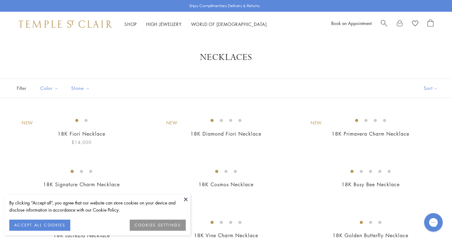
scroll to position [78, 0]
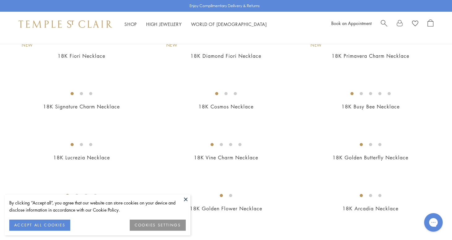
click at [185, 200] on button at bounding box center [185, 199] width 9 height 9
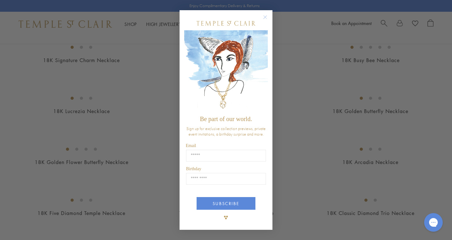
scroll to position [212, 0]
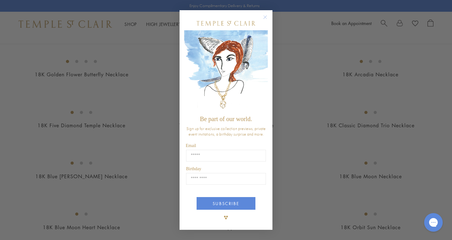
click at [264, 17] on circle "Close dialog" at bounding box center [264, 16] width 7 height 7
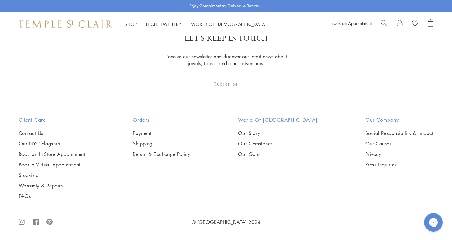
scroll to position [2642, 0]
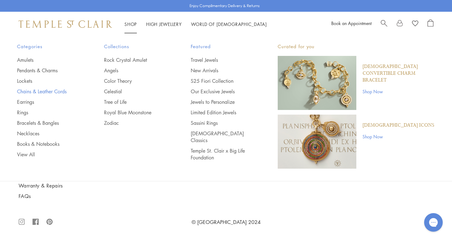
click at [34, 91] on link "Chains & Leather Cords" at bounding box center [48, 91] width 62 height 7
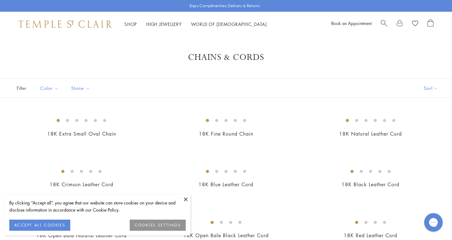
click at [184, 198] on button at bounding box center [185, 199] width 9 height 9
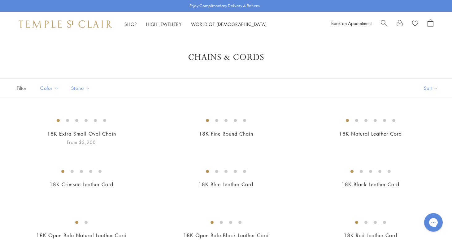
scroll to position [11, 0]
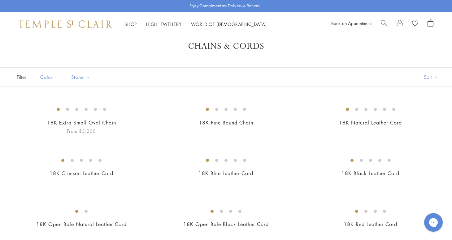
click at [0, 0] on img at bounding box center [0, 0] width 0 height 0
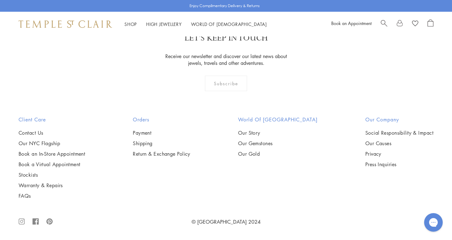
scroll to position [846, 0]
click at [0, 0] on img at bounding box center [0, 0] width 0 height 0
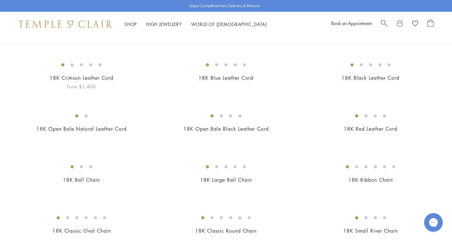
scroll to position [74, 0]
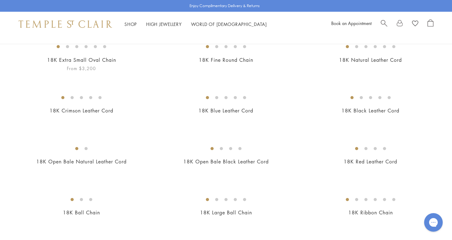
click at [0, 0] on img at bounding box center [0, 0] width 0 height 0
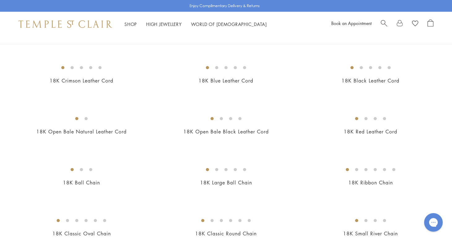
scroll to position [46, 0]
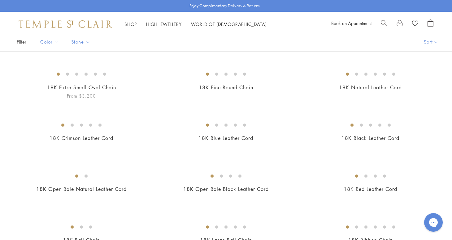
click at [0, 0] on img at bounding box center [0, 0] width 0 height 0
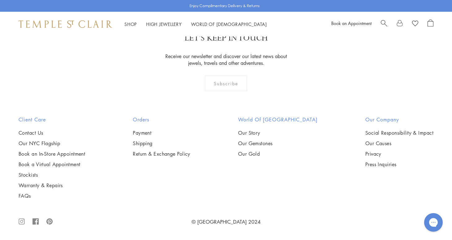
scroll to position [606, 0]
click at [0, 0] on img at bounding box center [0, 0] width 0 height 0
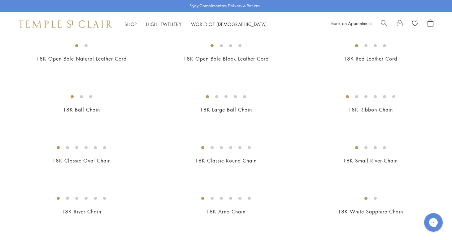
scroll to position [81, 0]
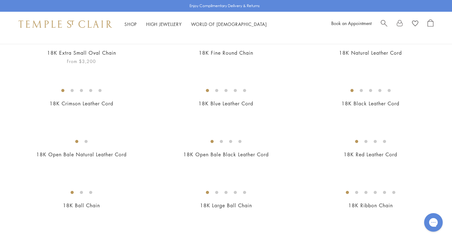
click at [0, 0] on img at bounding box center [0, 0] width 0 height 0
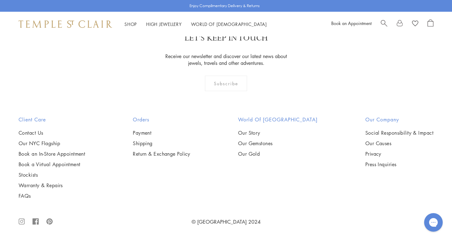
scroll to position [749, 0]
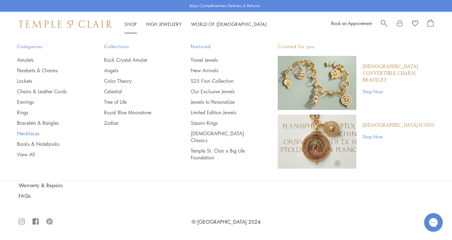
click at [34, 133] on link "Necklaces" at bounding box center [48, 133] width 62 height 7
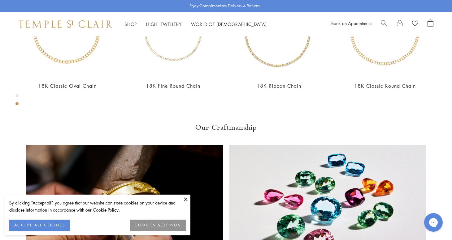
scroll to position [336, 0]
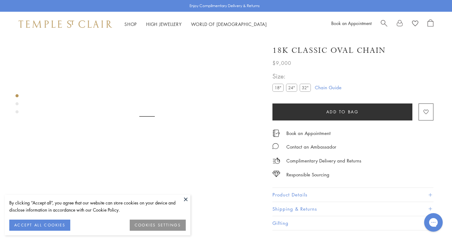
scroll to position [36, 0]
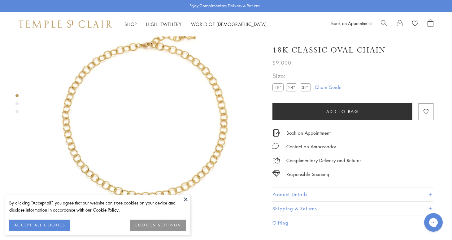
click at [186, 198] on button at bounding box center [185, 199] width 9 height 9
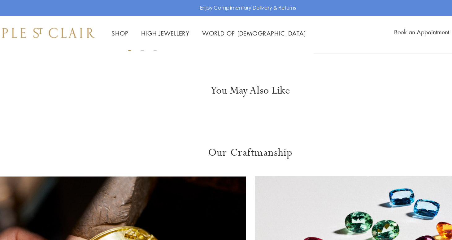
scroll to position [182, 1]
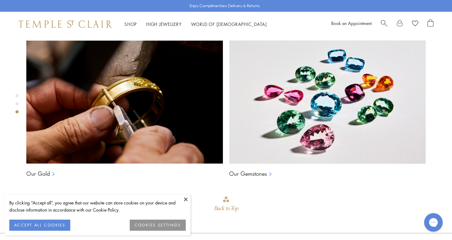
scroll to position [441, 0]
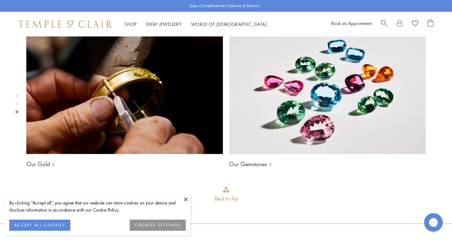
click at [183, 195] on button at bounding box center [185, 199] width 9 height 9
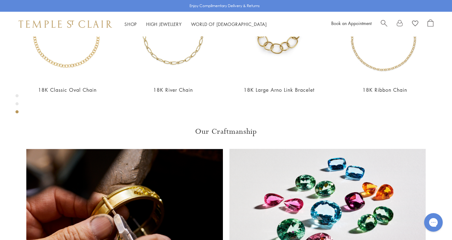
scroll to position [258, 0]
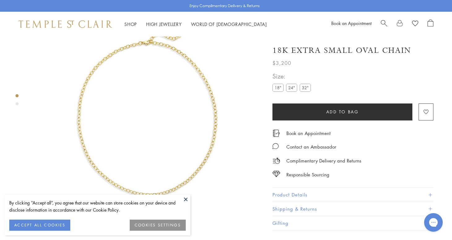
scroll to position [36, 0]
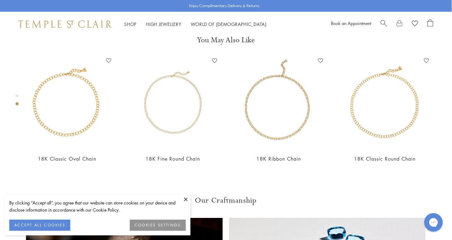
scroll to position [205, 0]
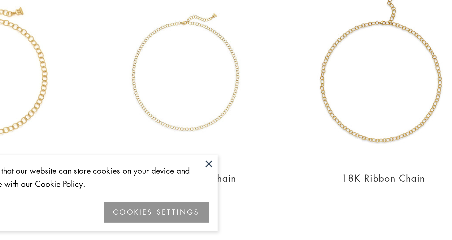
click at [181, 195] on button at bounding box center [185, 199] width 9 height 9
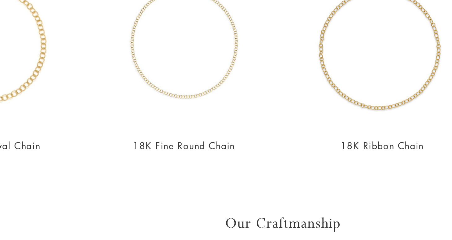
scroll to position [253, 1]
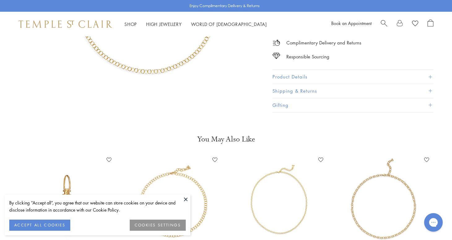
scroll to position [120, 0]
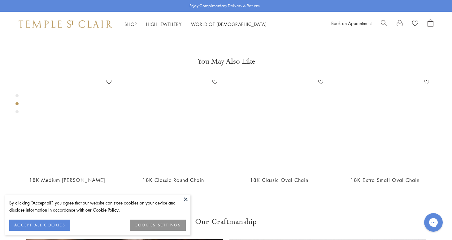
scroll to position [287, 0]
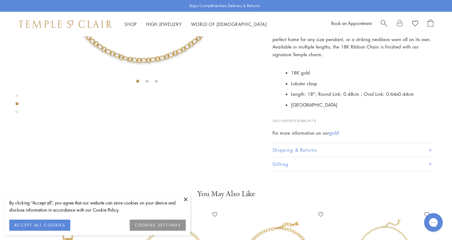
scroll to position [157, 0]
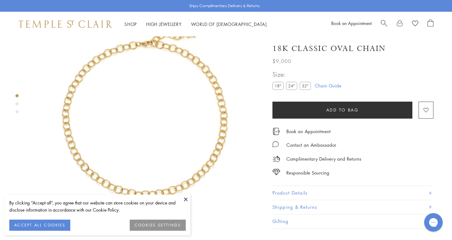
scroll to position [40, 0]
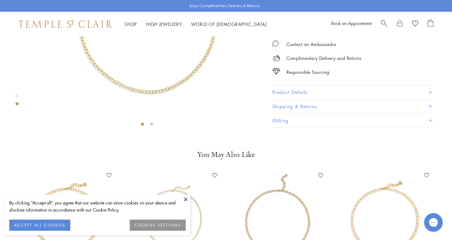
scroll to position [148, 0]
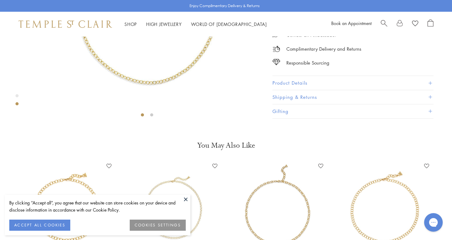
click at [183, 200] on button at bounding box center [185, 199] width 9 height 9
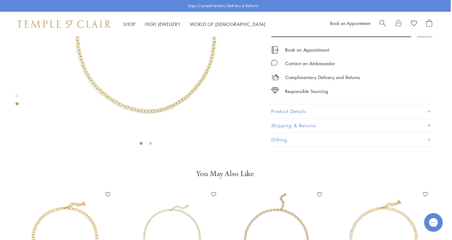
scroll to position [105, 1]
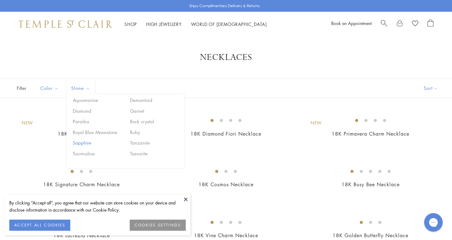
click at [87, 139] on button "Sapphire" at bounding box center [97, 142] width 53 height 7
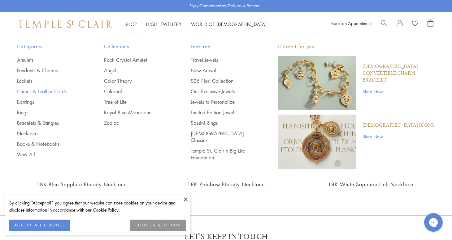
click at [29, 89] on link "Chains & Leather Cords" at bounding box center [48, 91] width 62 height 7
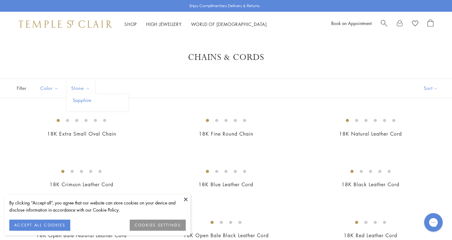
click at [81, 100] on button "Sapphire" at bounding box center [99, 100] width 57 height 7
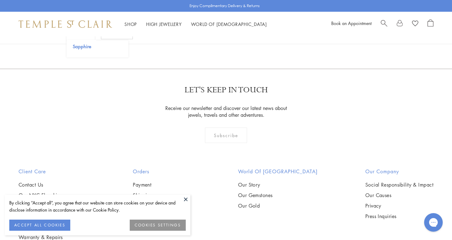
scroll to position [101, 0]
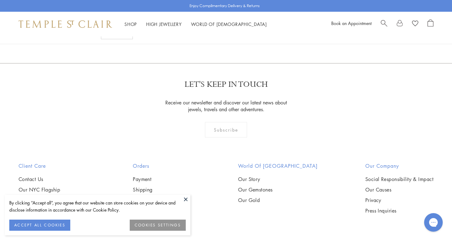
click at [0, 0] on img at bounding box center [0, 0] width 0 height 0
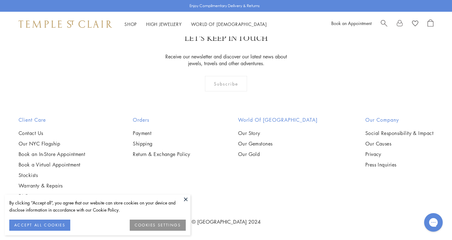
scroll to position [248, 0]
click at [186, 202] on button at bounding box center [185, 199] width 9 height 9
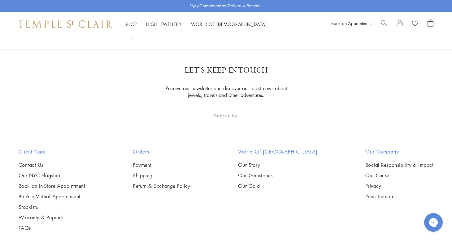
scroll to position [61, 0]
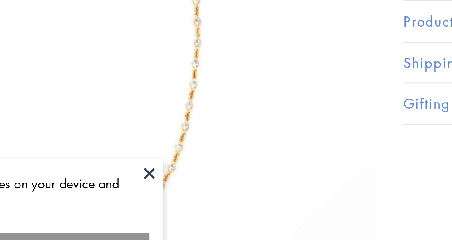
scroll to position [49, 1]
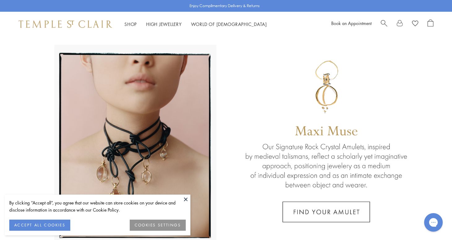
click at [186, 199] on button at bounding box center [185, 199] width 9 height 9
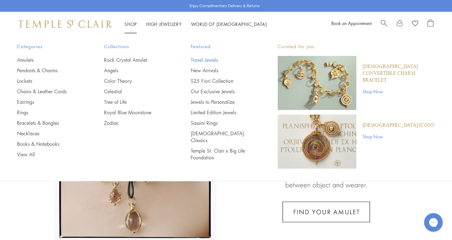
click at [199, 59] on link "Travel Jewels" at bounding box center [222, 60] width 62 height 7
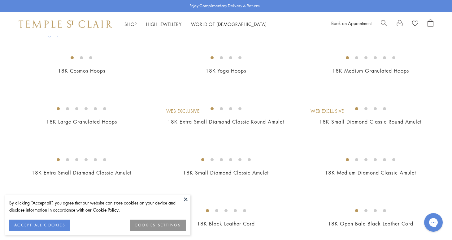
scroll to position [120, 0]
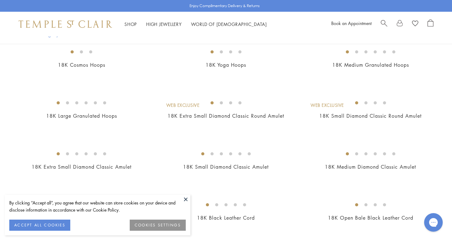
click at [185, 200] on button at bounding box center [185, 199] width 9 height 9
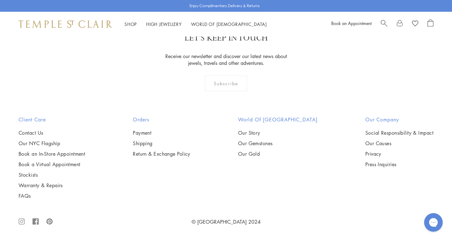
scroll to position [2332, 0]
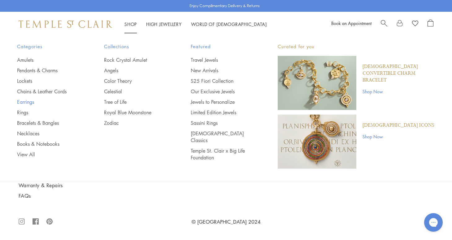
click at [29, 103] on link "Earrings" at bounding box center [48, 102] width 62 height 7
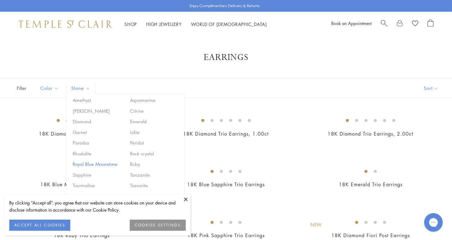
click at [77, 164] on button "Royal Blue Moonstone" at bounding box center [97, 164] width 53 height 7
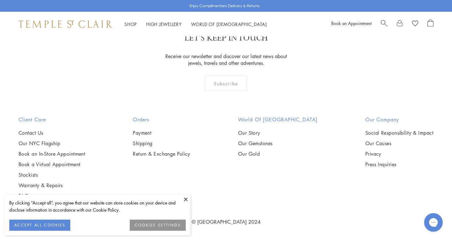
scroll to position [964, 0]
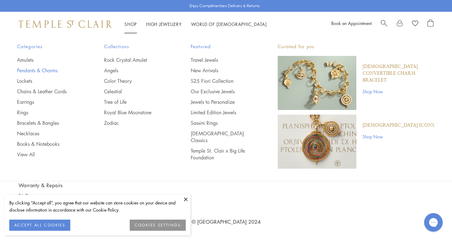
click at [33, 70] on link "Pendants & Charms" at bounding box center [48, 70] width 62 height 7
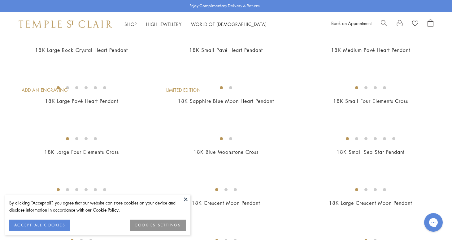
scroll to position [442, 0]
click at [0, 0] on img at bounding box center [0, 0] width 0 height 0
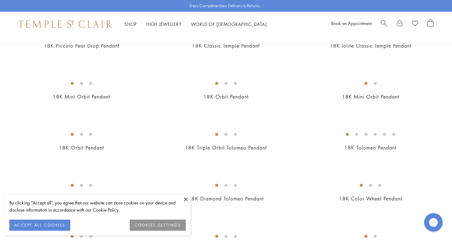
scroll to position [664, 0]
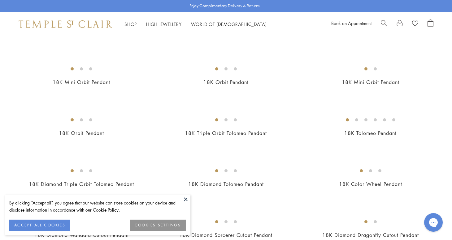
click at [186, 200] on button at bounding box center [185, 199] width 9 height 9
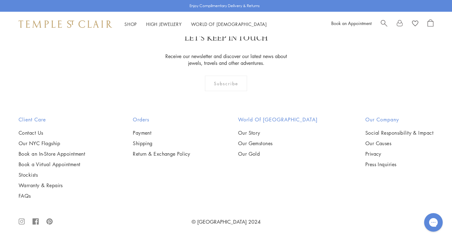
scroll to position [3680, 0]
click at [0, 0] on img at bounding box center [0, 0] width 0 height 0
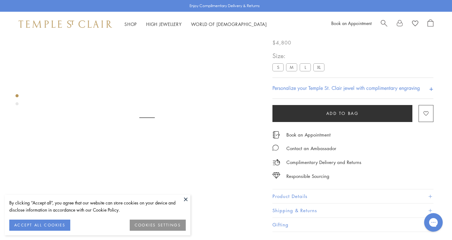
scroll to position [36, 0]
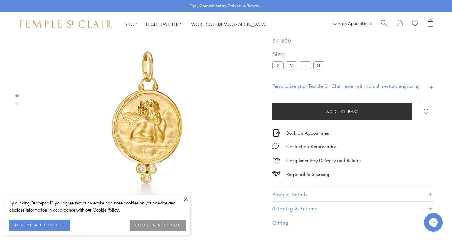
click at [185, 198] on button at bounding box center [185, 199] width 9 height 9
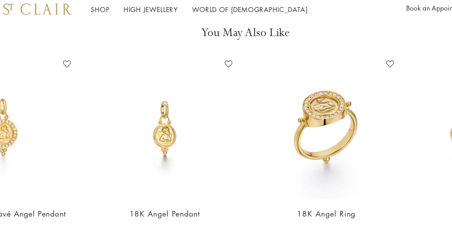
scroll to position [229, 1]
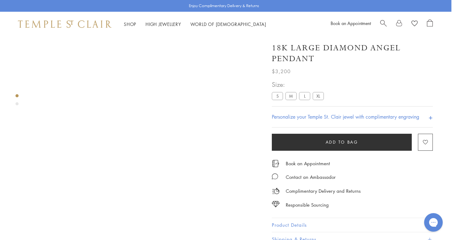
scroll to position [0, 1]
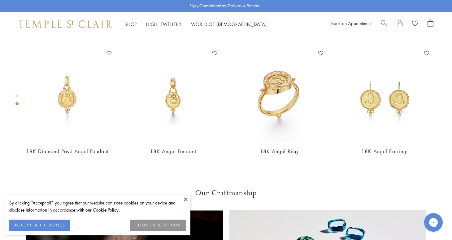
scroll to position [159, 0]
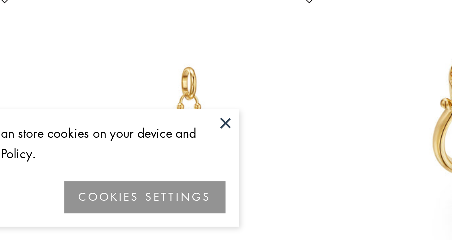
click at [181, 195] on button at bounding box center [185, 199] width 9 height 9
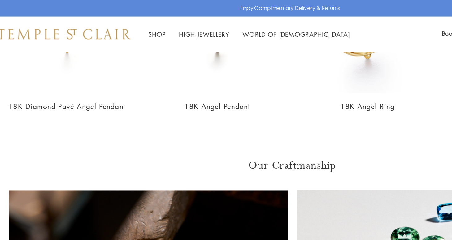
scroll to position [308, 0]
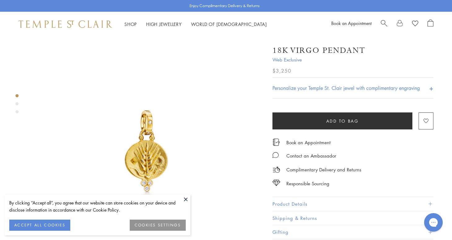
click at [186, 208] on div "By clicking “Accept all”, you agree that our website can store cookies on your …" at bounding box center [98, 215] width 186 height 41
click at [185, 200] on button at bounding box center [185, 199] width 9 height 9
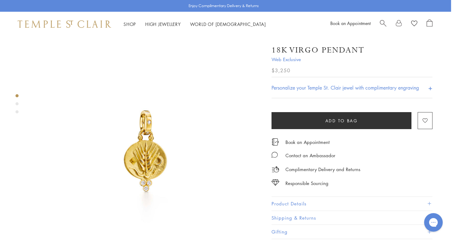
scroll to position [0, 1]
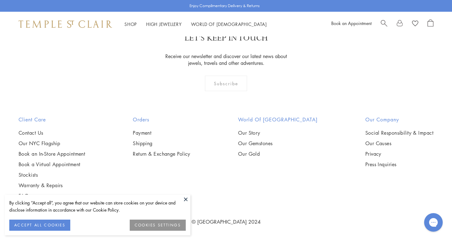
click at [186, 197] on button at bounding box center [185, 199] width 9 height 9
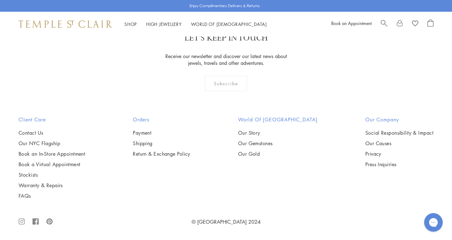
scroll to position [3920, 0]
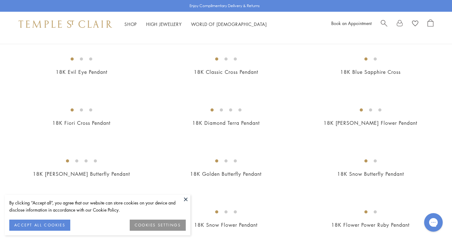
scroll to position [96, 0]
